Goal: Task Accomplishment & Management: Use online tool/utility

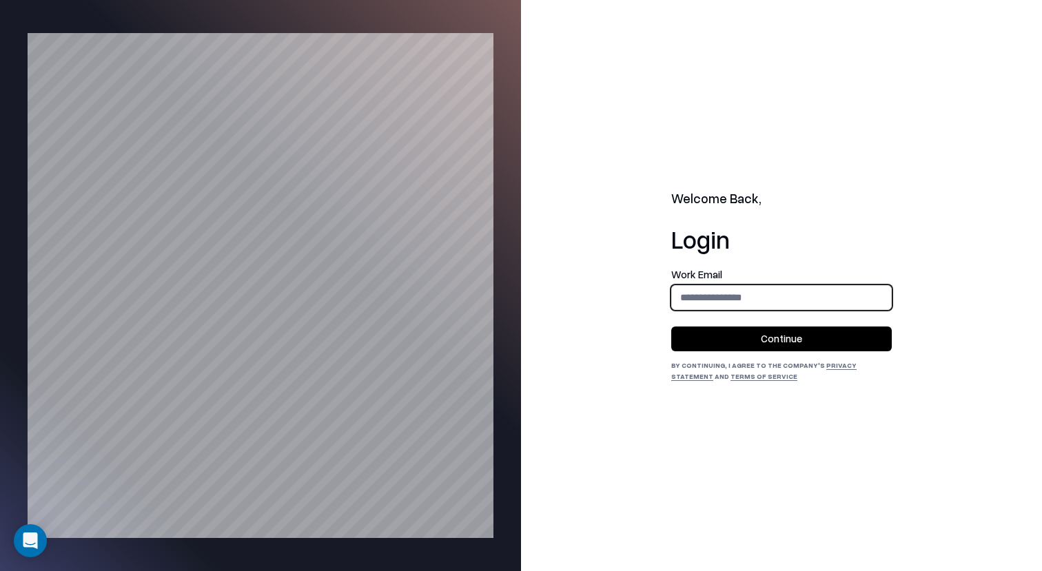
type input "**********"
click at [799, 332] on button "Continue" at bounding box center [781, 339] width 221 height 25
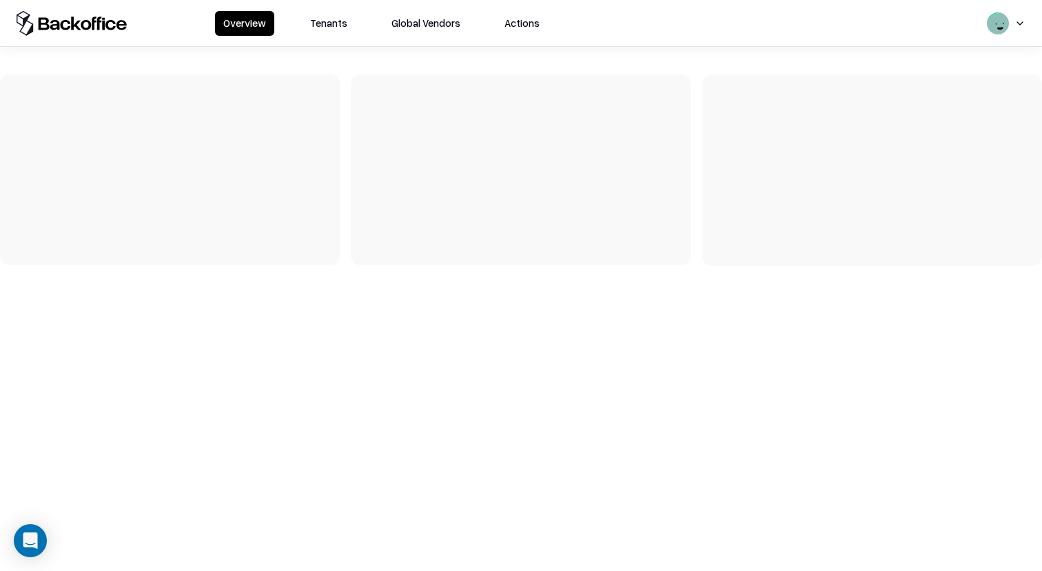
click at [322, 18] on button "Tenants" at bounding box center [329, 23] width 54 height 25
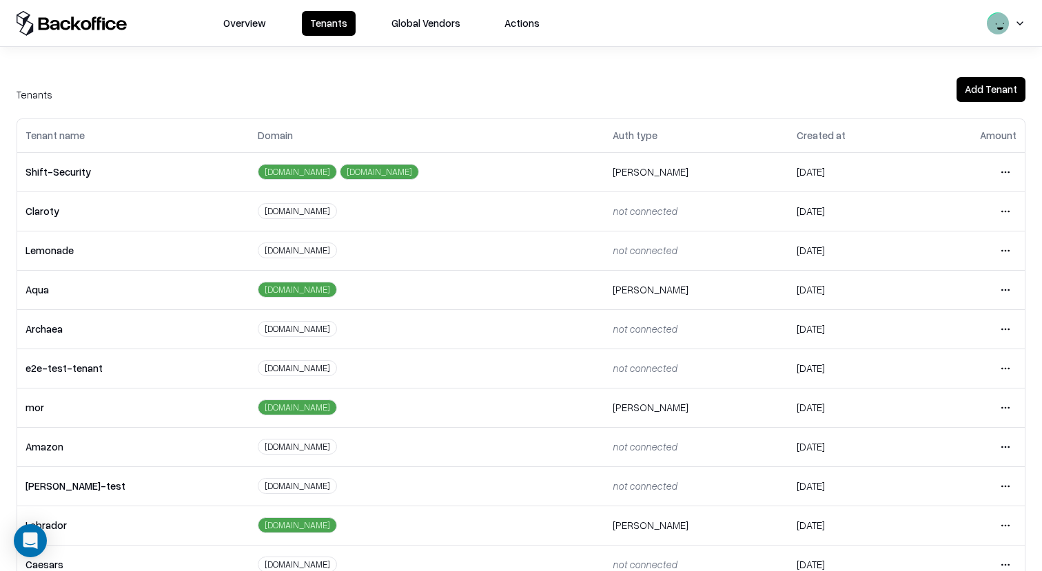
scroll to position [265, 0]
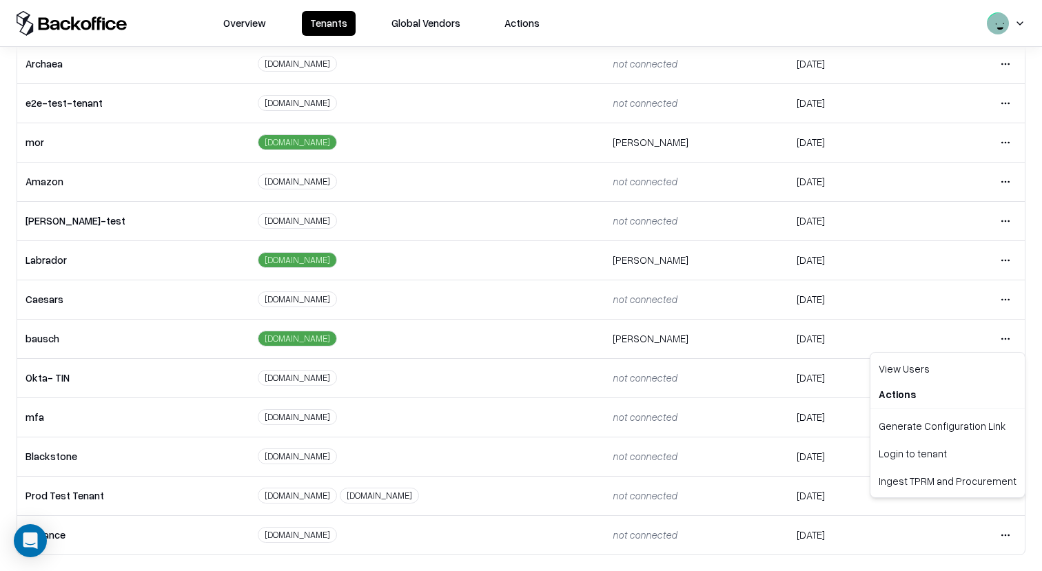
click at [1007, 332] on html "Overview Tenants Global Vendors Actions Tenants Add Tenant Tenant name Domain A…" at bounding box center [521, 285] width 1042 height 571
click at [916, 451] on div "Login to tenant" at bounding box center [947, 454] width 149 height 28
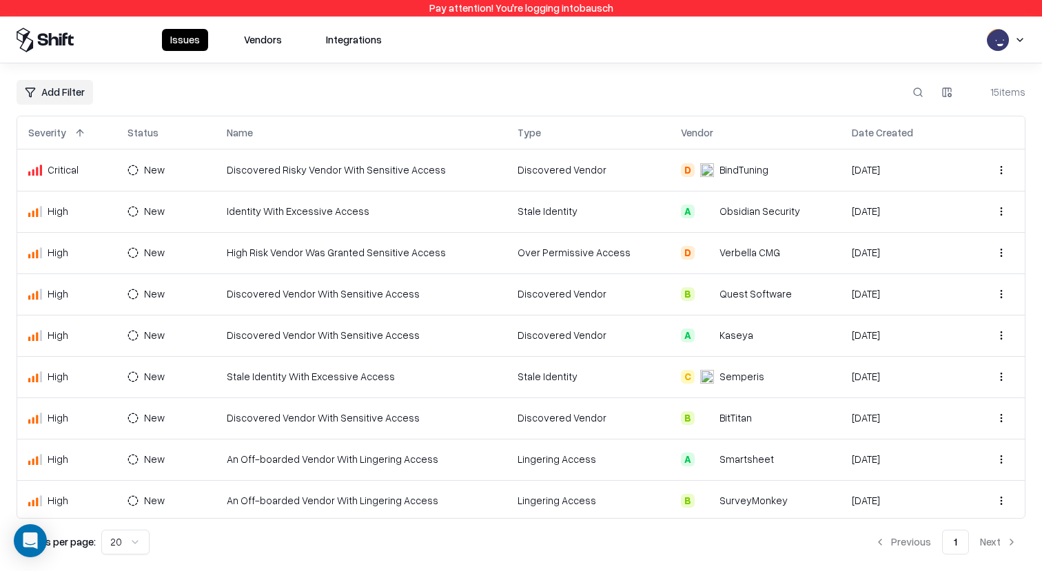
click at [924, 99] on button at bounding box center [917, 92] width 25 height 25
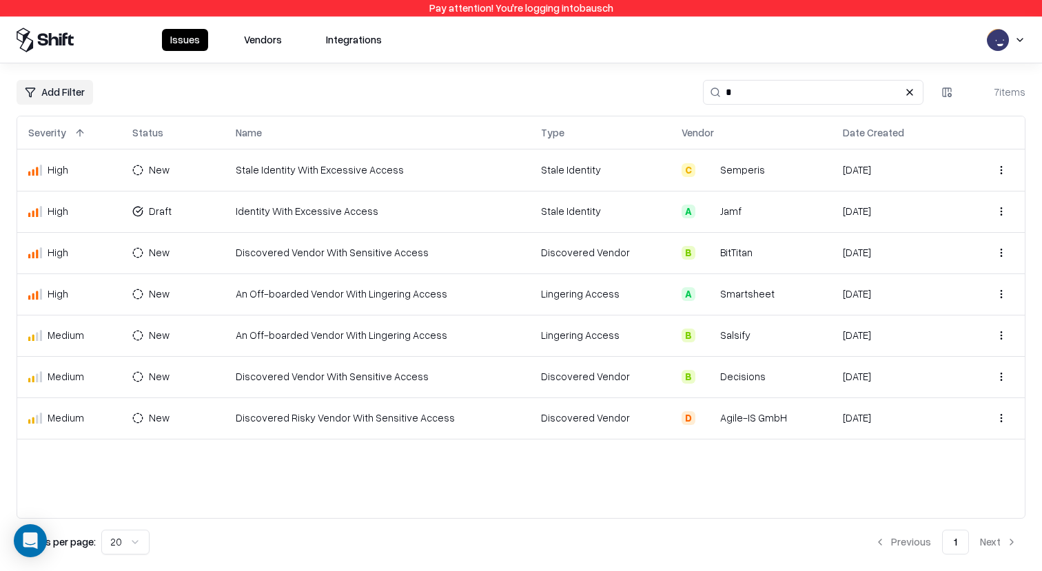
type input "*"
click at [285, 50] on div "Issues Vendors Integrations" at bounding box center [203, 40] width 373 height 25
click at [267, 45] on button "Vendors" at bounding box center [263, 40] width 54 height 22
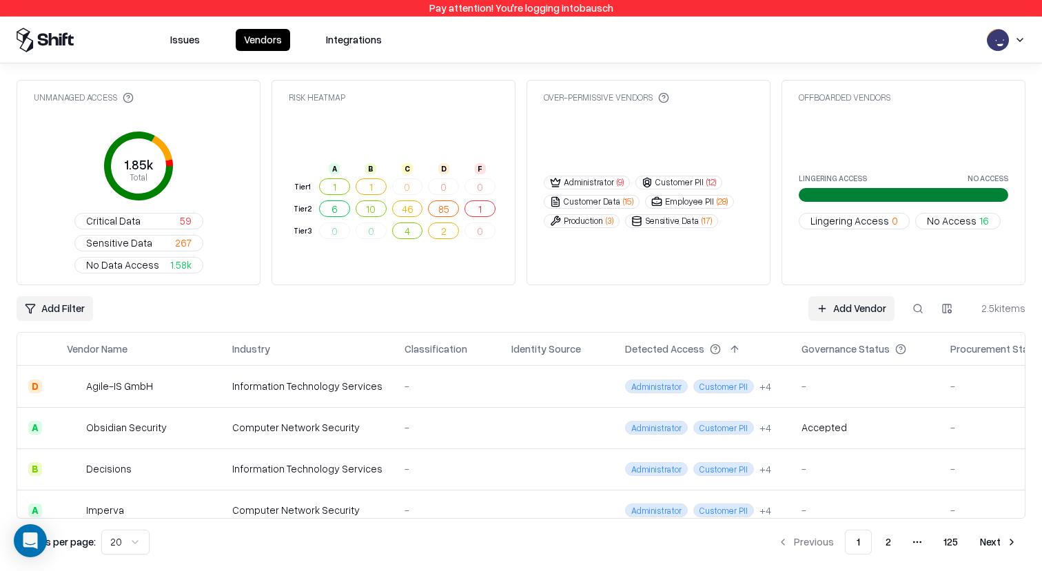
click at [925, 296] on button at bounding box center [917, 308] width 25 height 25
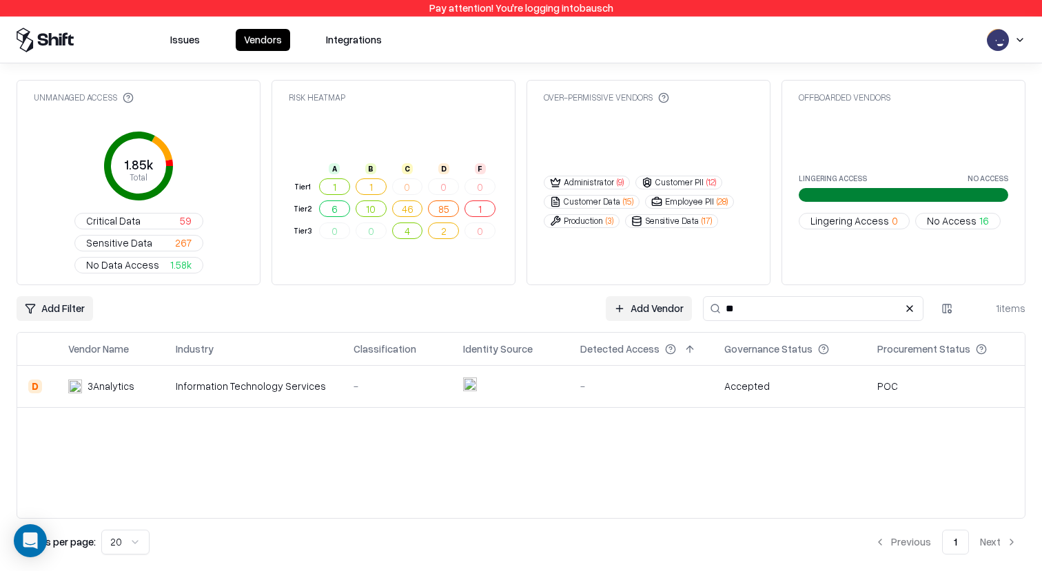
type input "**"
click at [606, 366] on td "-" at bounding box center [641, 386] width 144 height 41
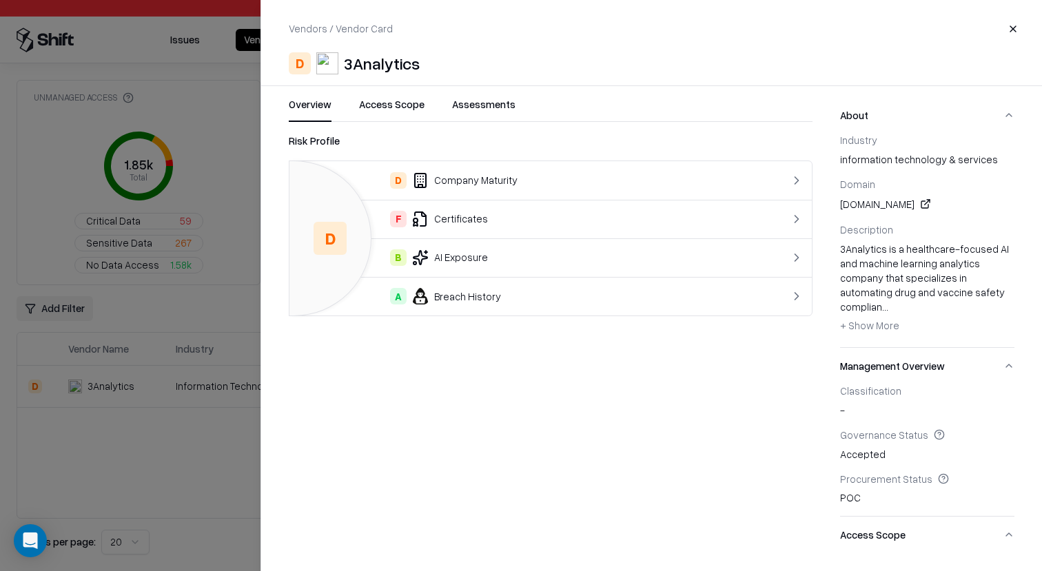
click at [476, 96] on div "Vendors / Vendor Card Close D 3Analytics Overview Access Scope Assessments Risk…" at bounding box center [650, 285] width 781 height 571
click at [482, 101] on button "Assessments" at bounding box center [483, 109] width 63 height 25
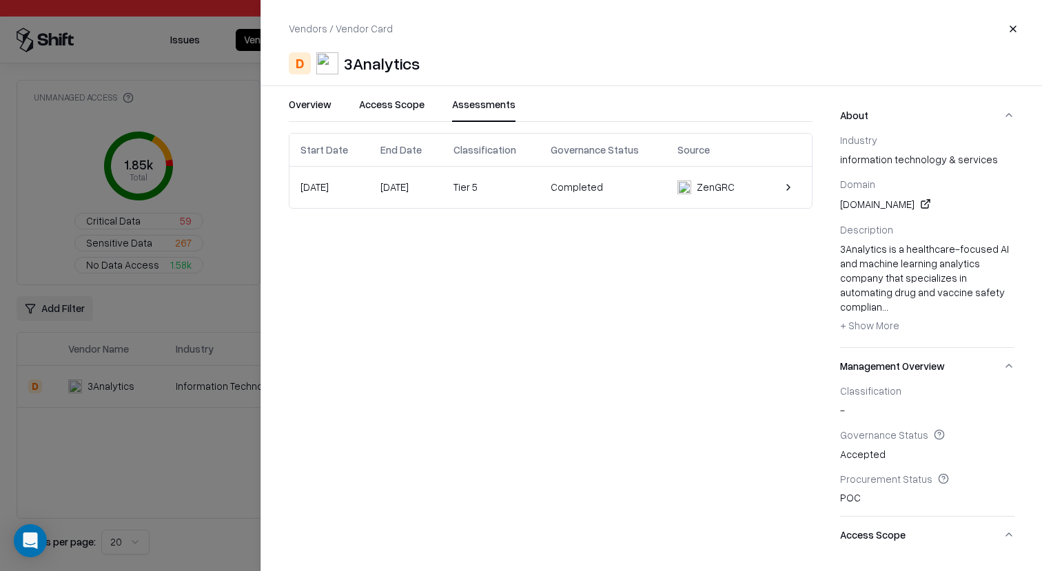
click at [589, 195] on td "Completed" at bounding box center [603, 187] width 127 height 41
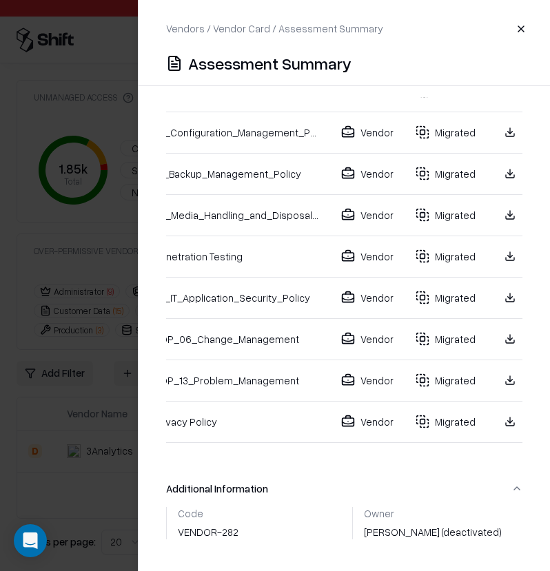
scroll to position [0, 48]
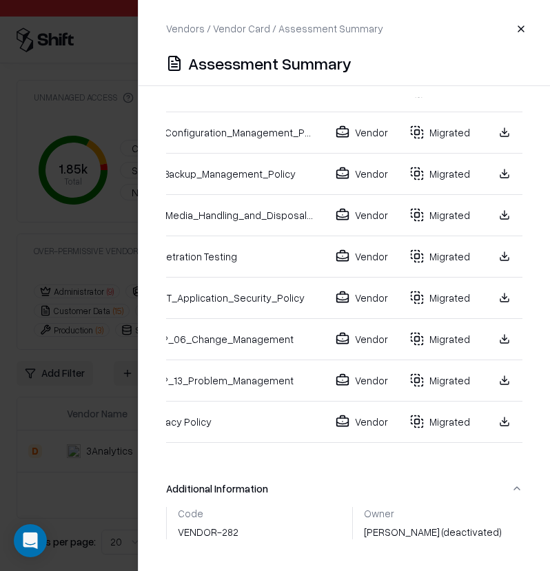
click at [498, 368] on link at bounding box center [504, 380] width 25 height 25
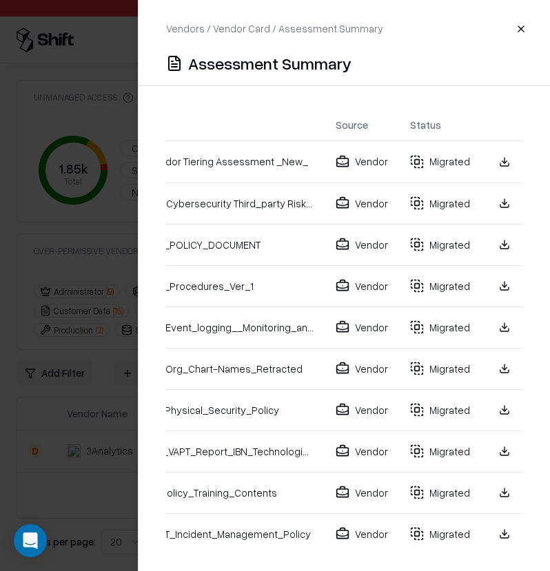
scroll to position [422, 0]
